Goal: Information Seeking & Learning: Learn about a topic

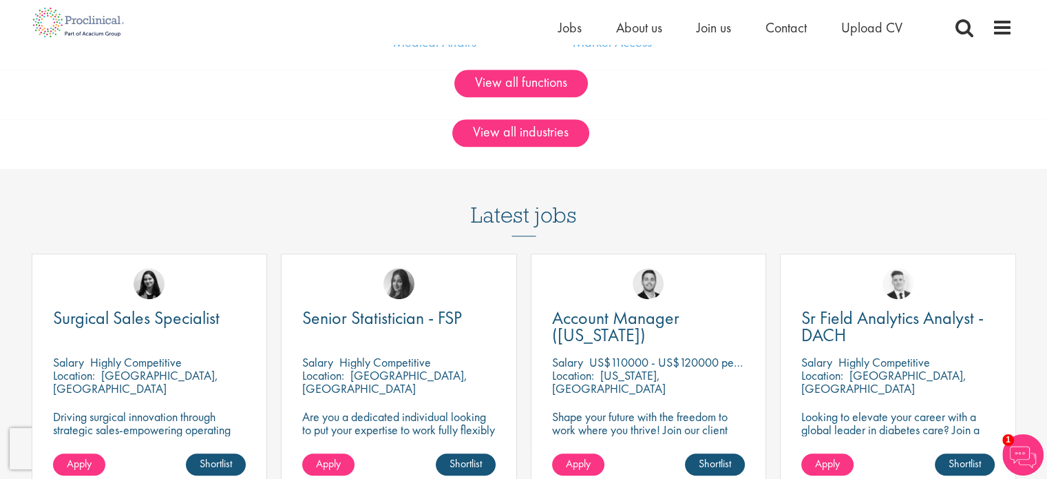
scroll to position [964, 0]
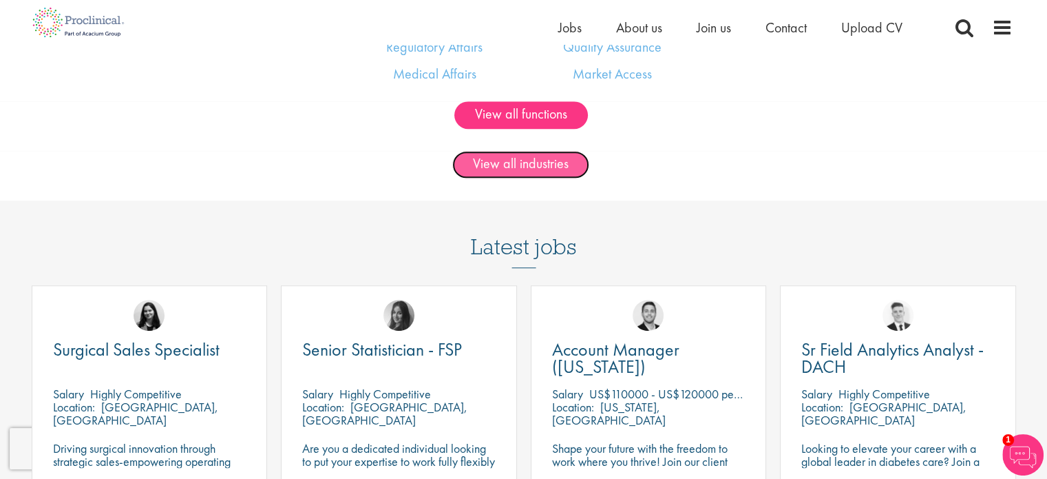
click at [559, 170] on link "View all industries" at bounding box center [520, 165] width 137 height 28
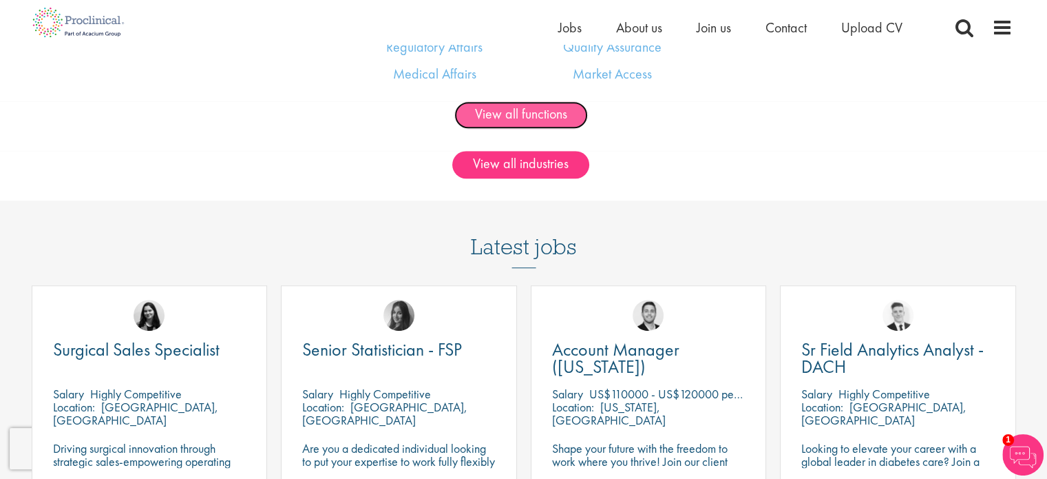
click at [521, 124] on link "View all functions" at bounding box center [522, 115] width 134 height 28
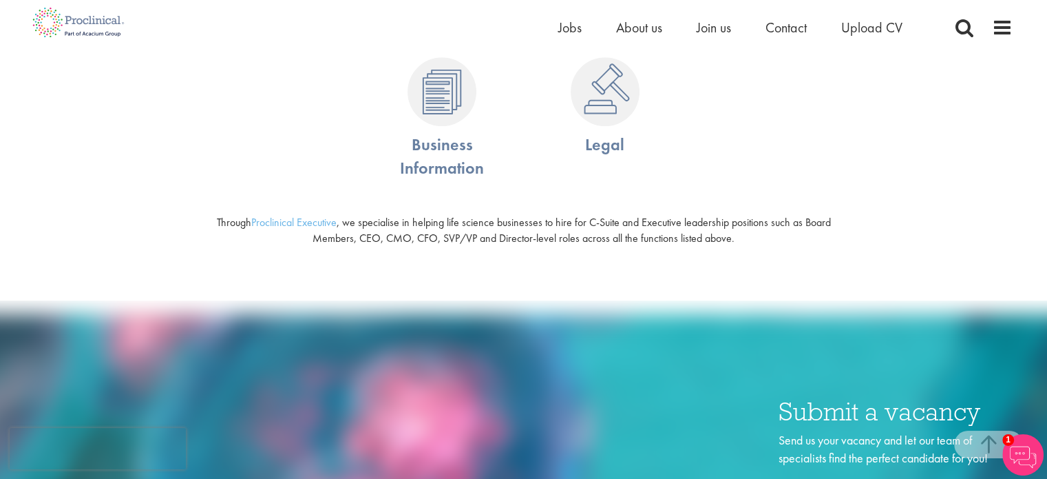
scroll to position [1240, 0]
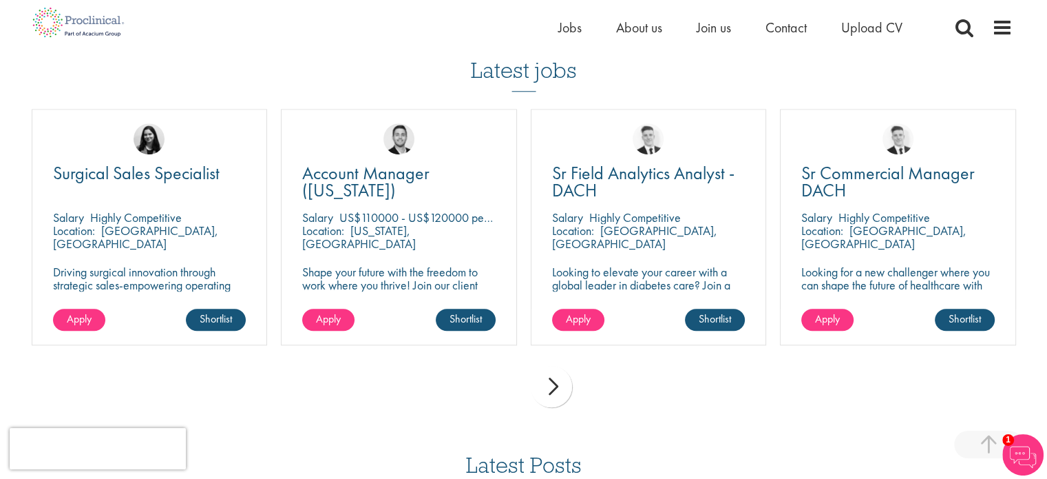
scroll to position [1308, 0]
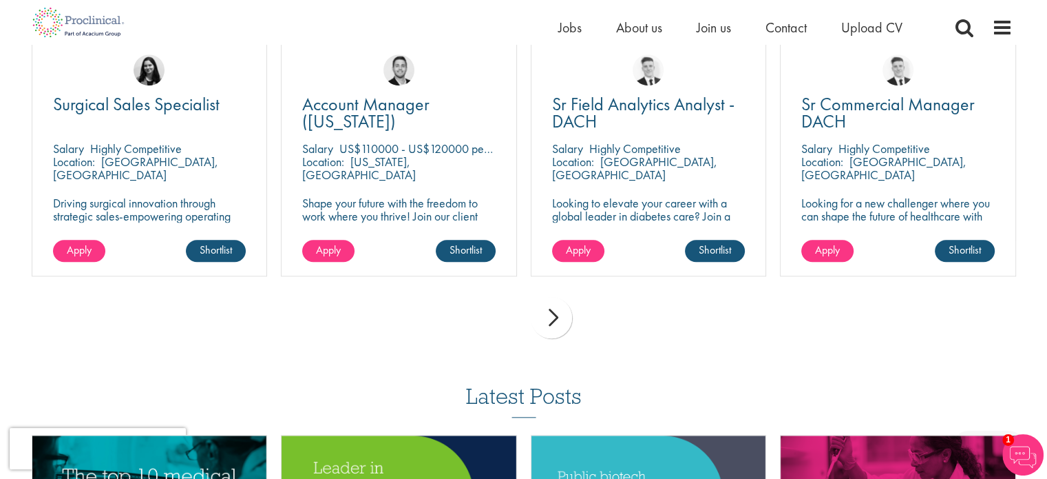
click at [551, 313] on div "next" at bounding box center [551, 317] width 41 height 41
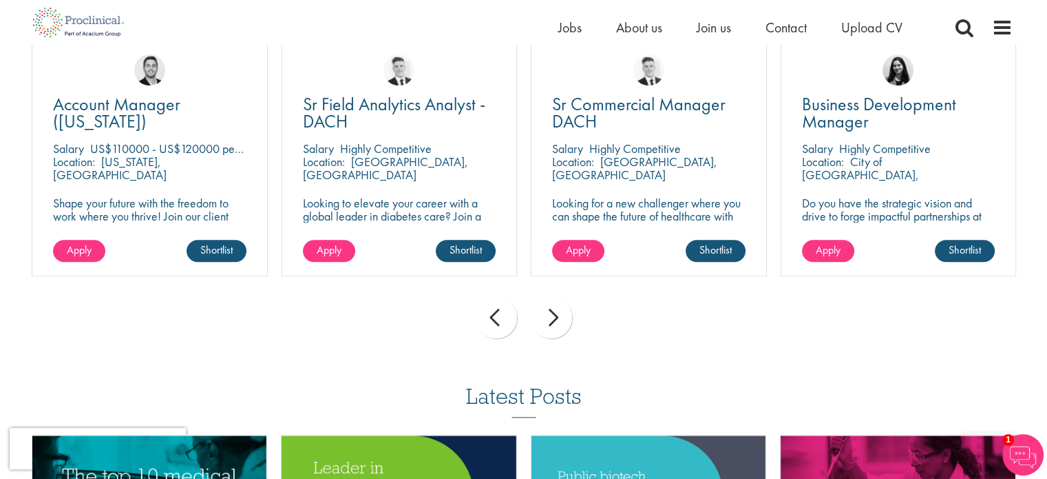
click at [551, 313] on div "next" at bounding box center [551, 317] width 41 height 41
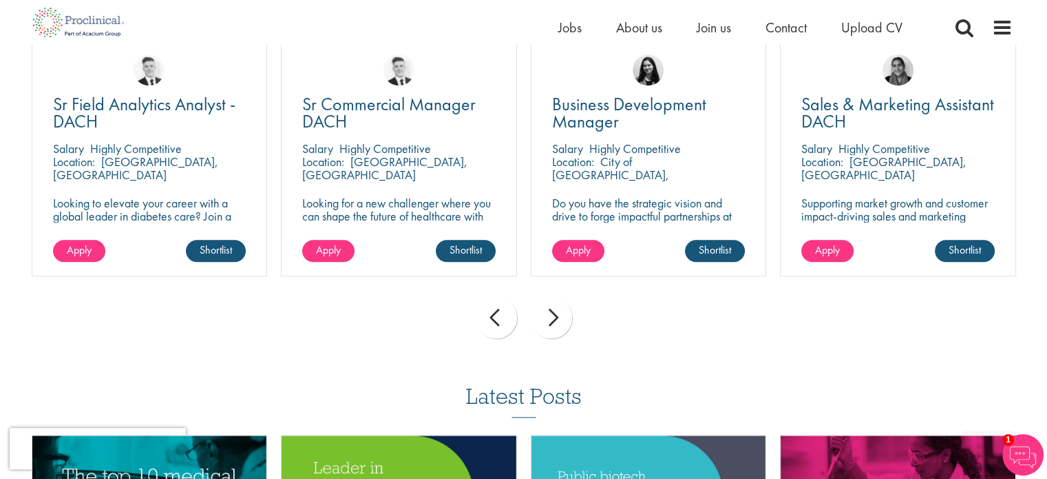
click at [551, 313] on div "next" at bounding box center [551, 317] width 41 height 41
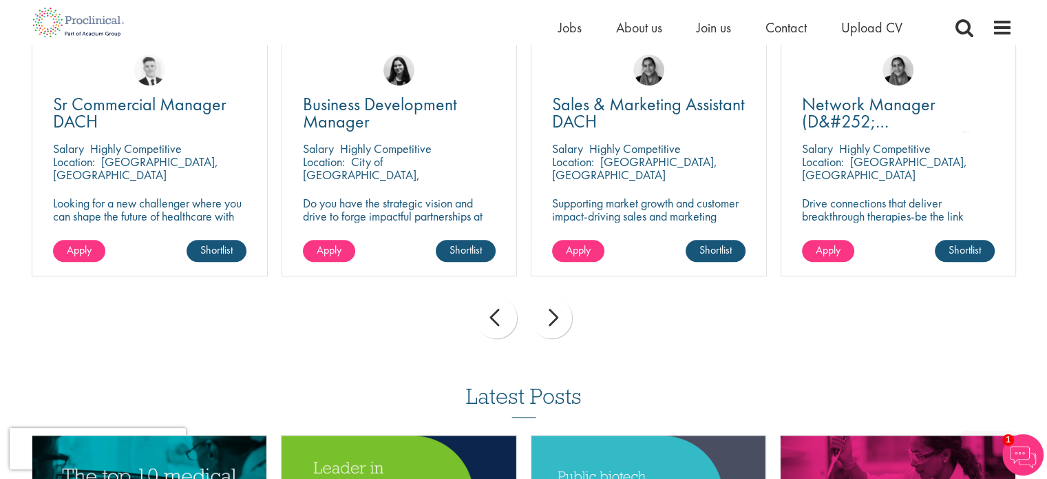
click at [551, 313] on div "next" at bounding box center [551, 317] width 41 height 41
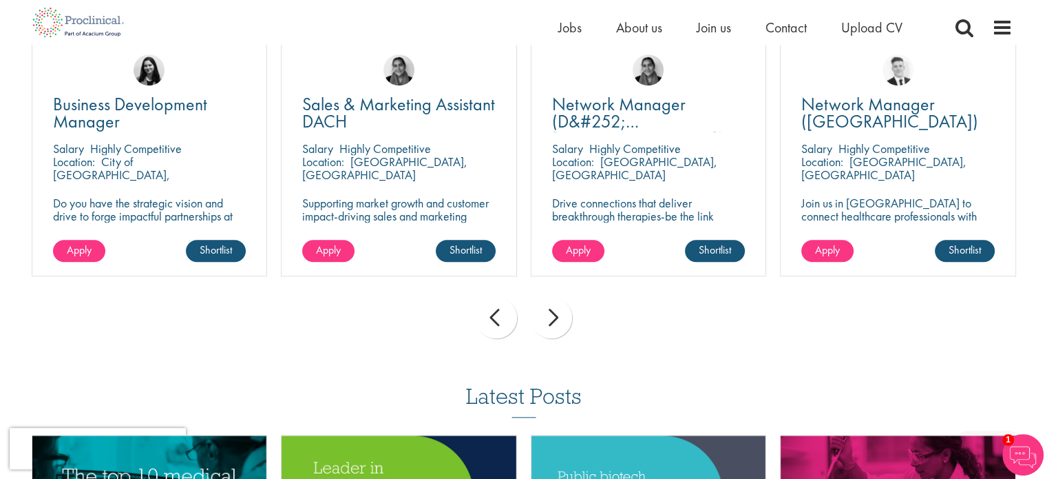
click at [551, 313] on div "next" at bounding box center [551, 317] width 41 height 41
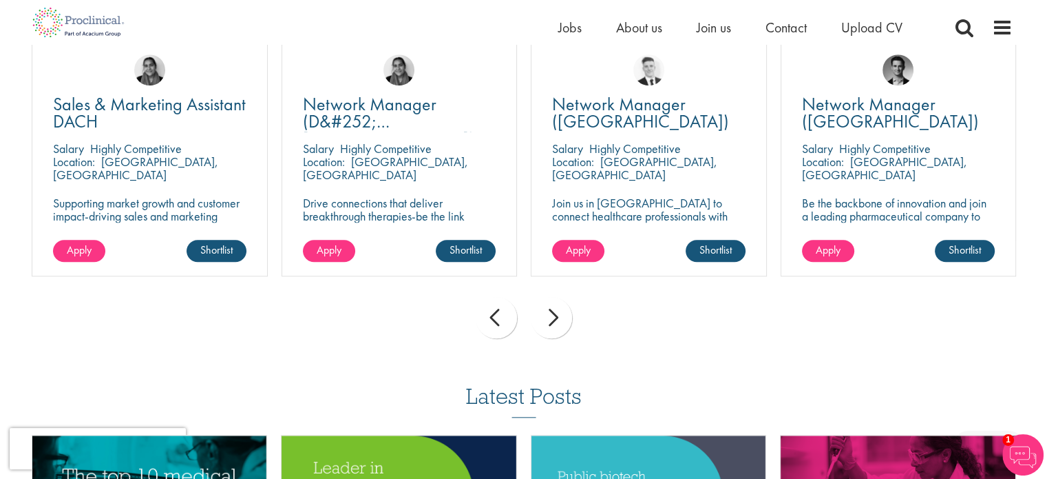
click at [551, 313] on div "next" at bounding box center [551, 317] width 41 height 41
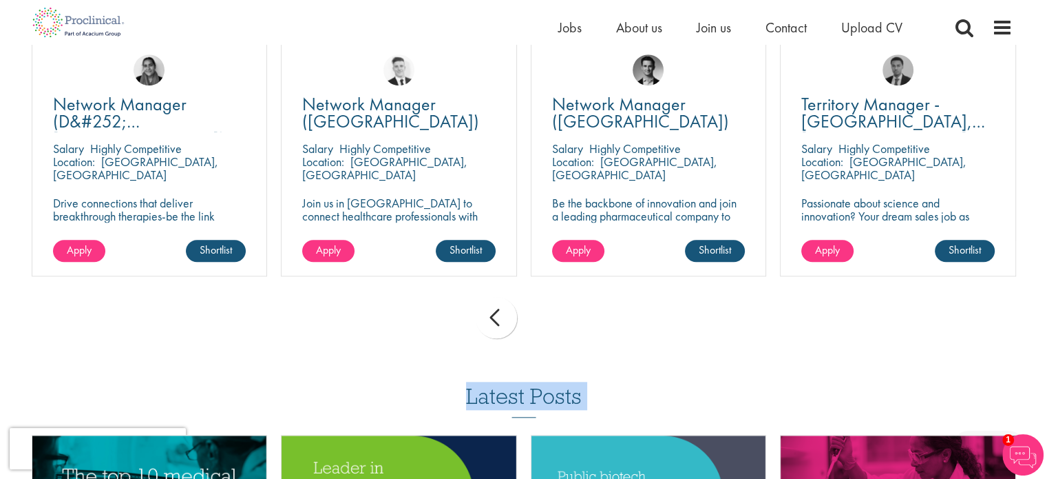
click at [551, 313] on div "prev next" at bounding box center [524, 320] width 999 height 60
